Goal: Task Accomplishment & Management: Manage account settings

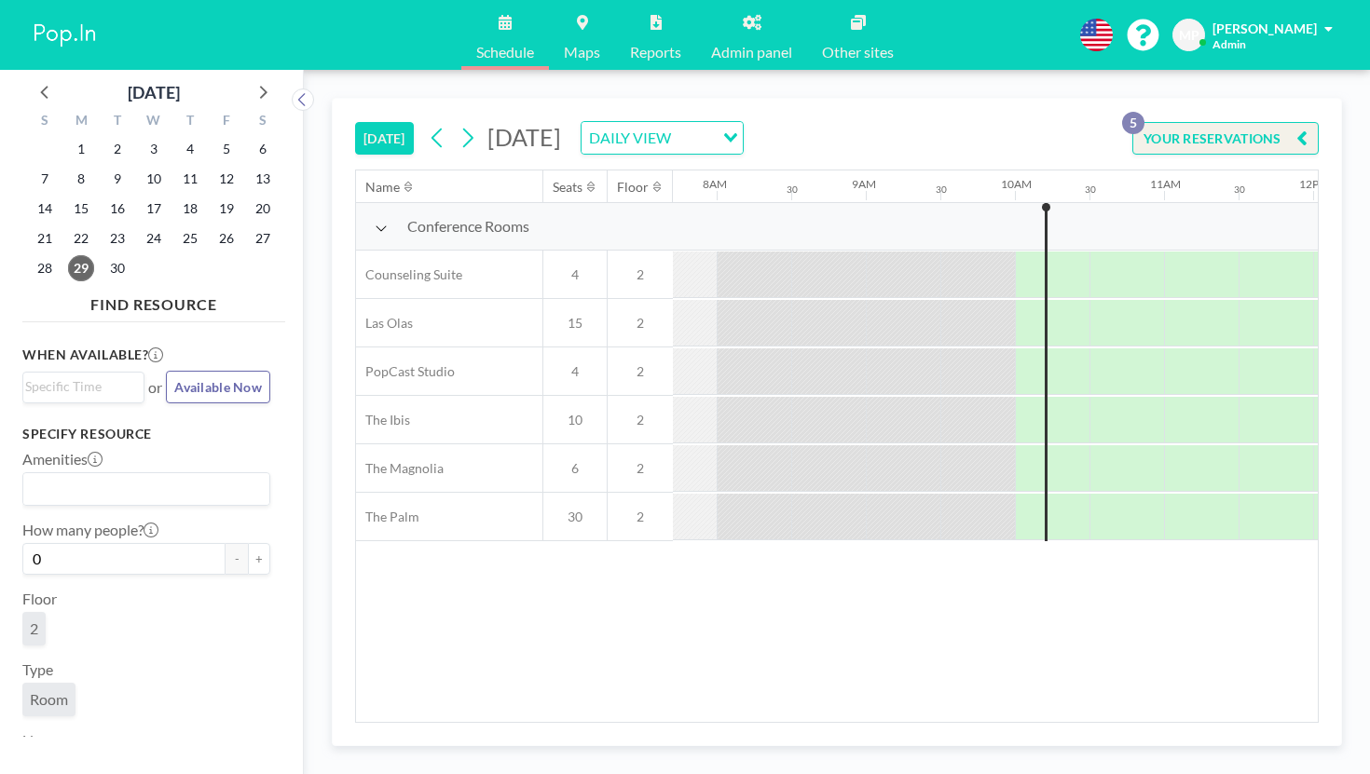
scroll to position [0, 1151]
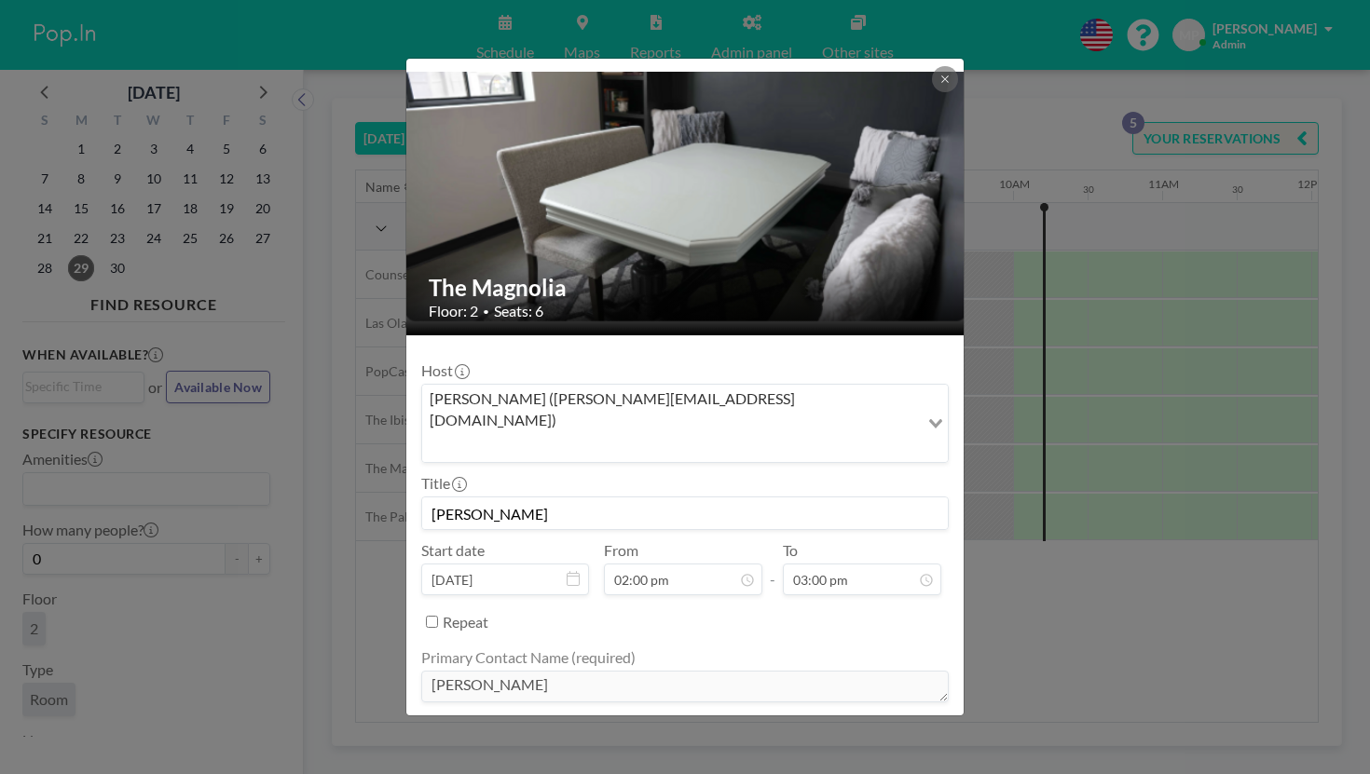
scroll to position [60, 0]
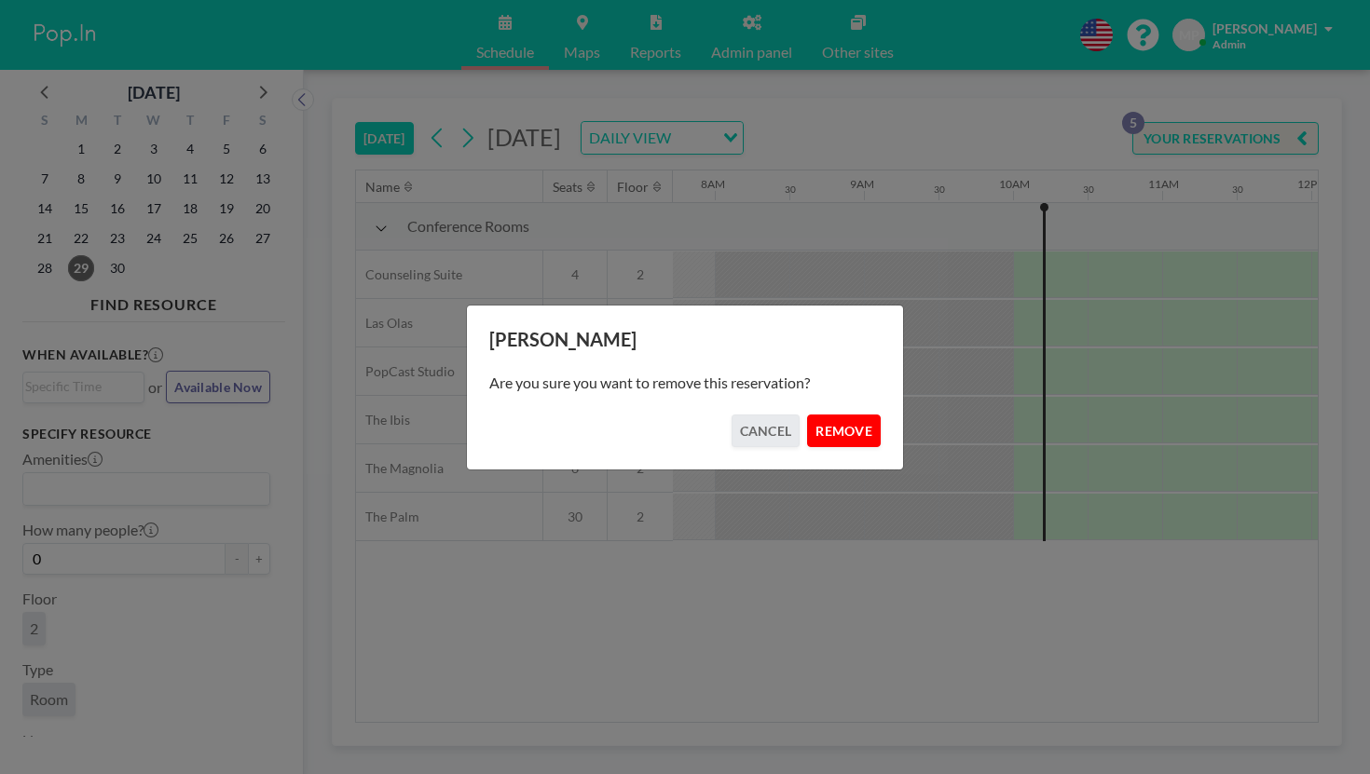
click at [809, 422] on button "REMOVE" at bounding box center [844, 431] width 74 height 33
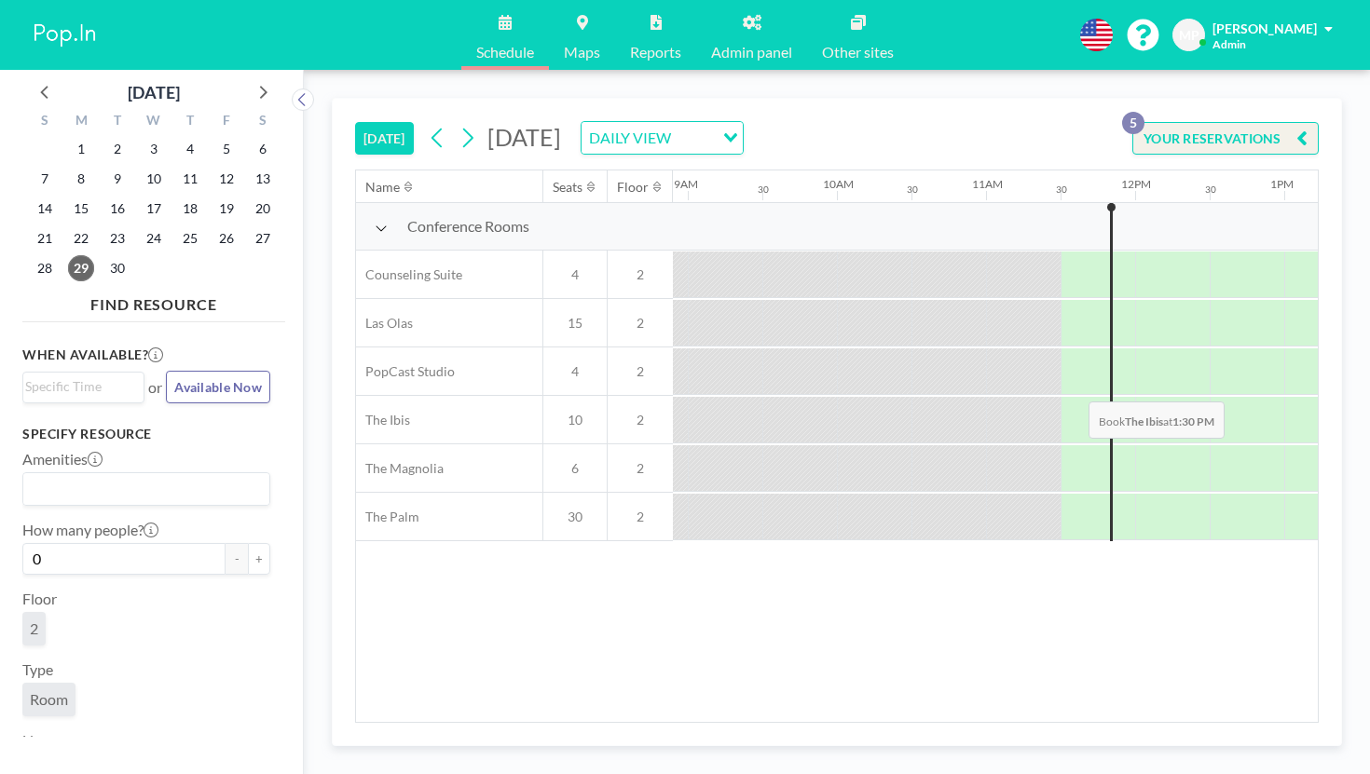
scroll to position [0, 1329]
